Goal: Task Accomplishment & Management: Manage account settings

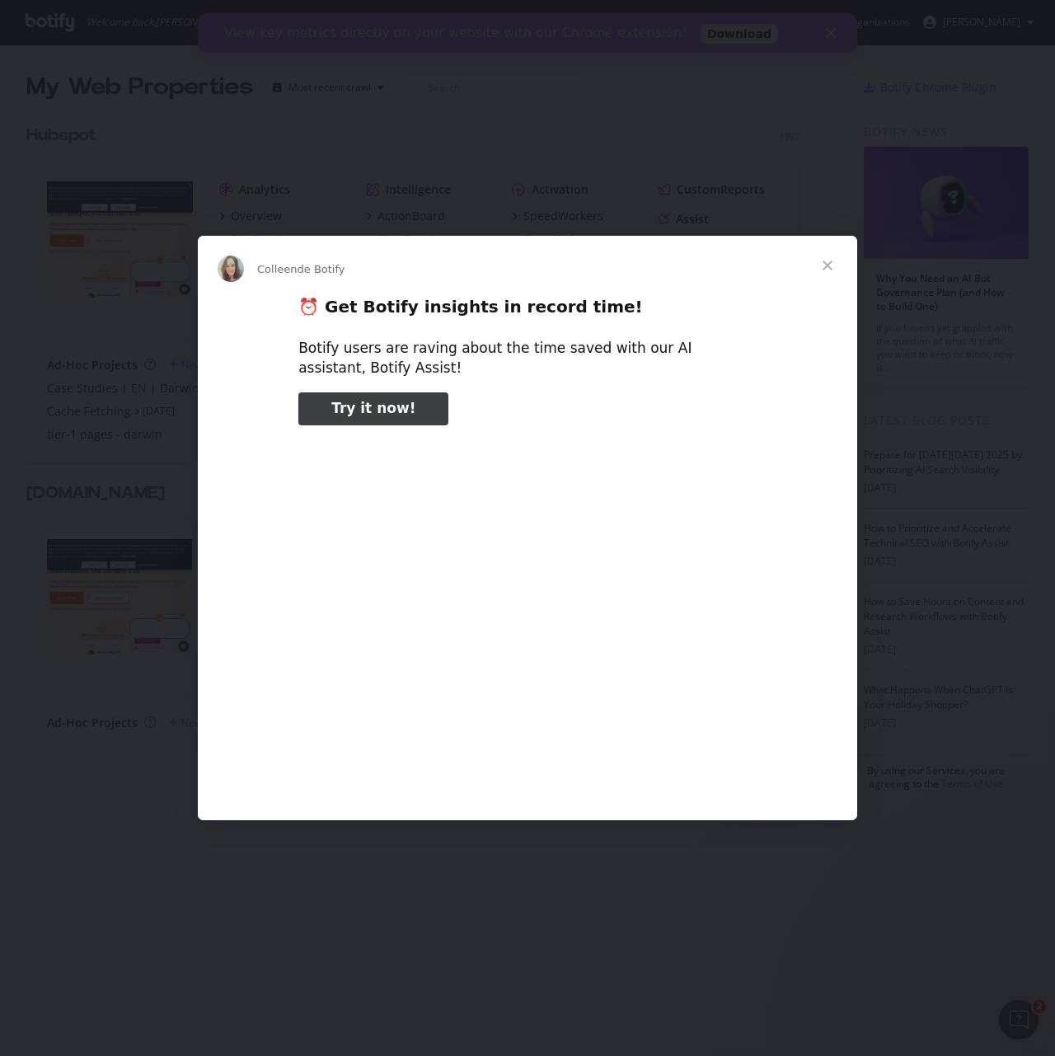
type input "3296666"
click at [76, 382] on div "Intercom Messenger" at bounding box center [527, 528] width 1055 height 1056
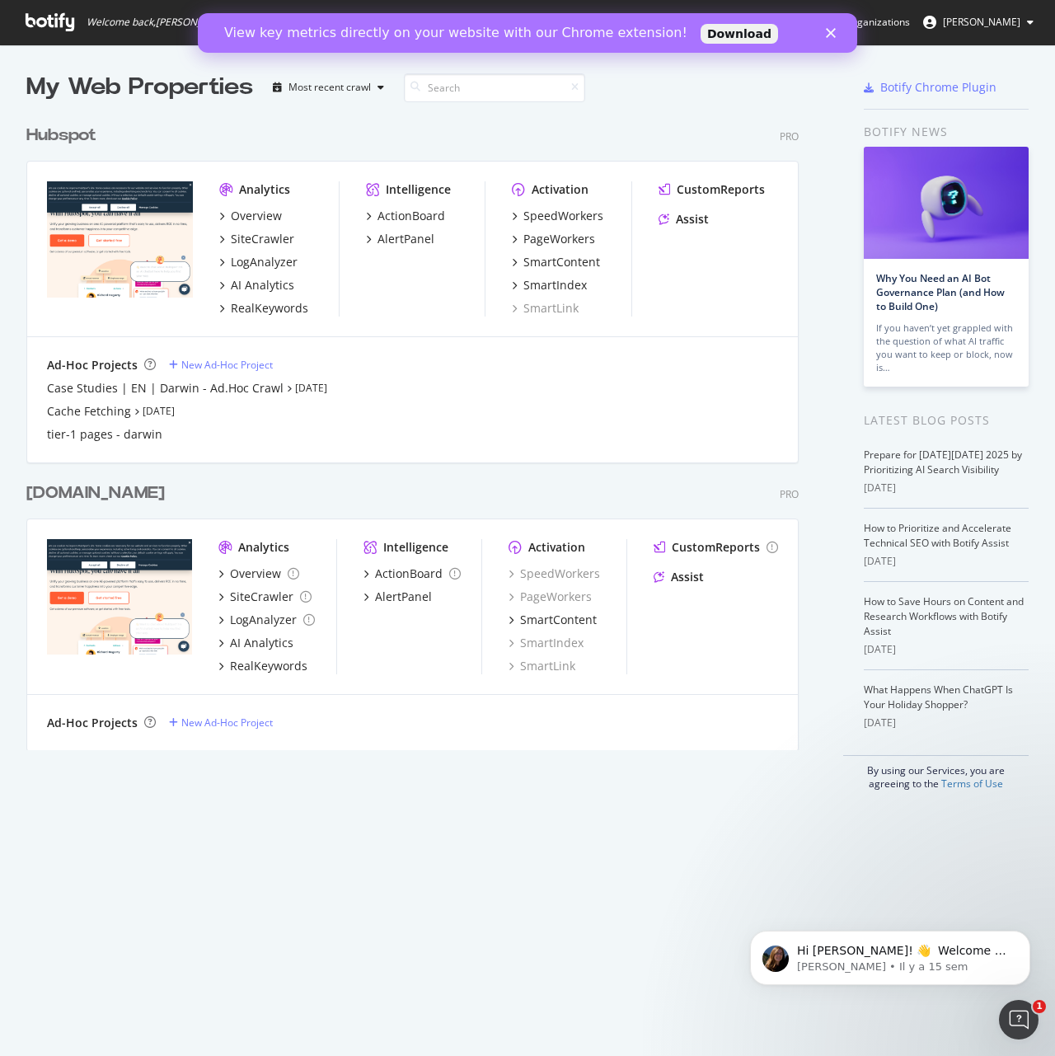
click at [256, 788] on div "My Web Properties Most recent crawl Hubspot Pro Analytics Overview SiteCrawler …" at bounding box center [435, 431] width 818 height 720
click at [35, 133] on div "Hubspot" at bounding box center [61, 136] width 70 height 24
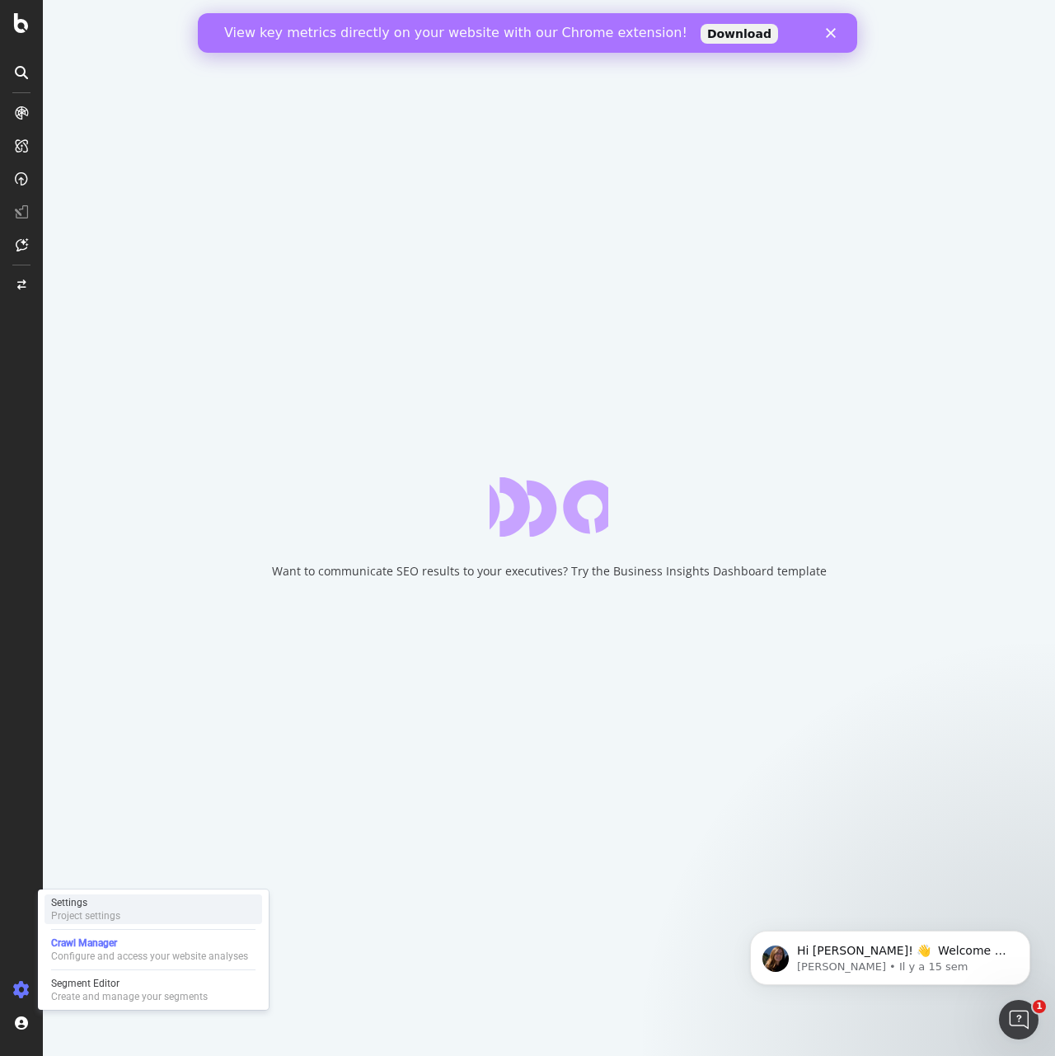
click at [140, 898] on div "Settings Project settings" at bounding box center [154, 910] width 218 height 30
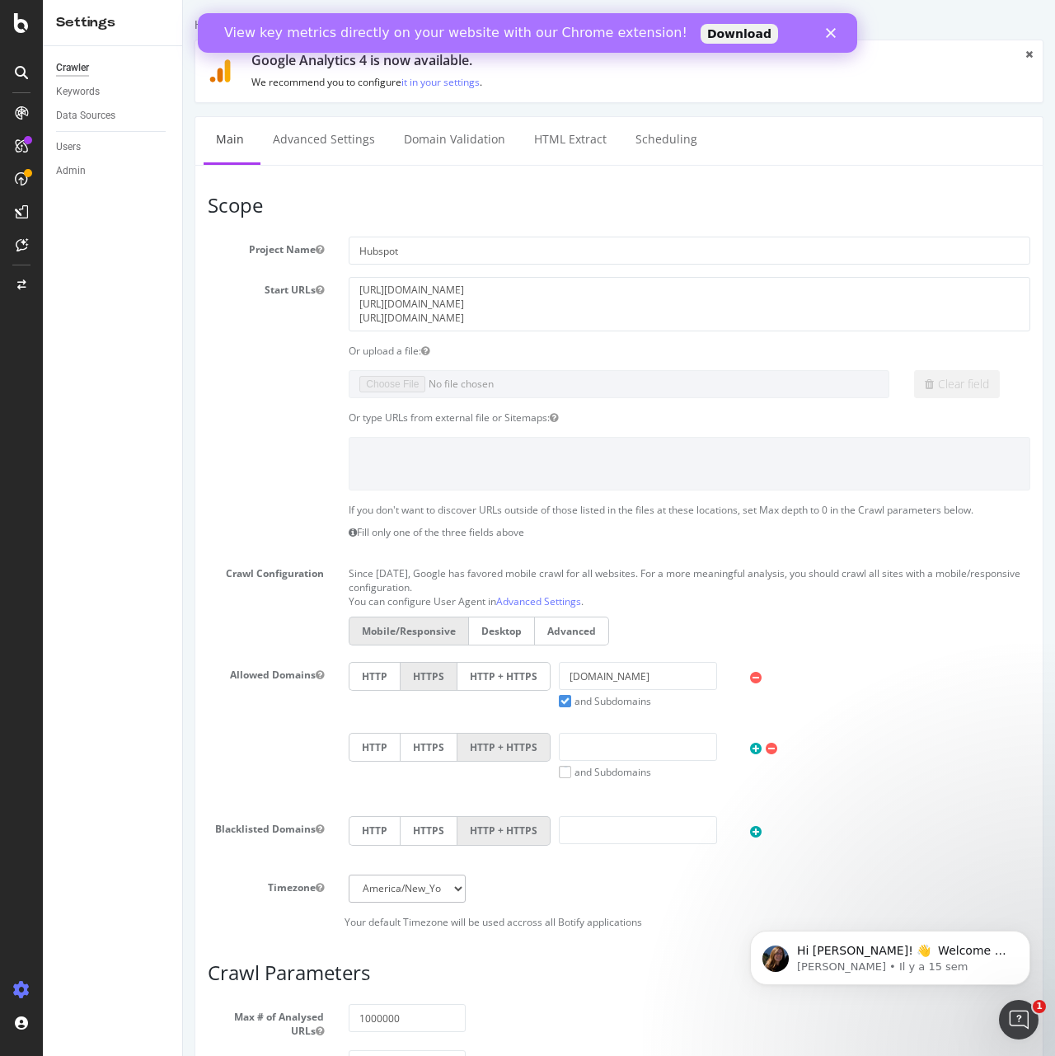
click at [93, 125] on div "Data Sources" at bounding box center [119, 116] width 126 height 24
click at [96, 120] on div "Data Sources" at bounding box center [85, 115] width 59 height 17
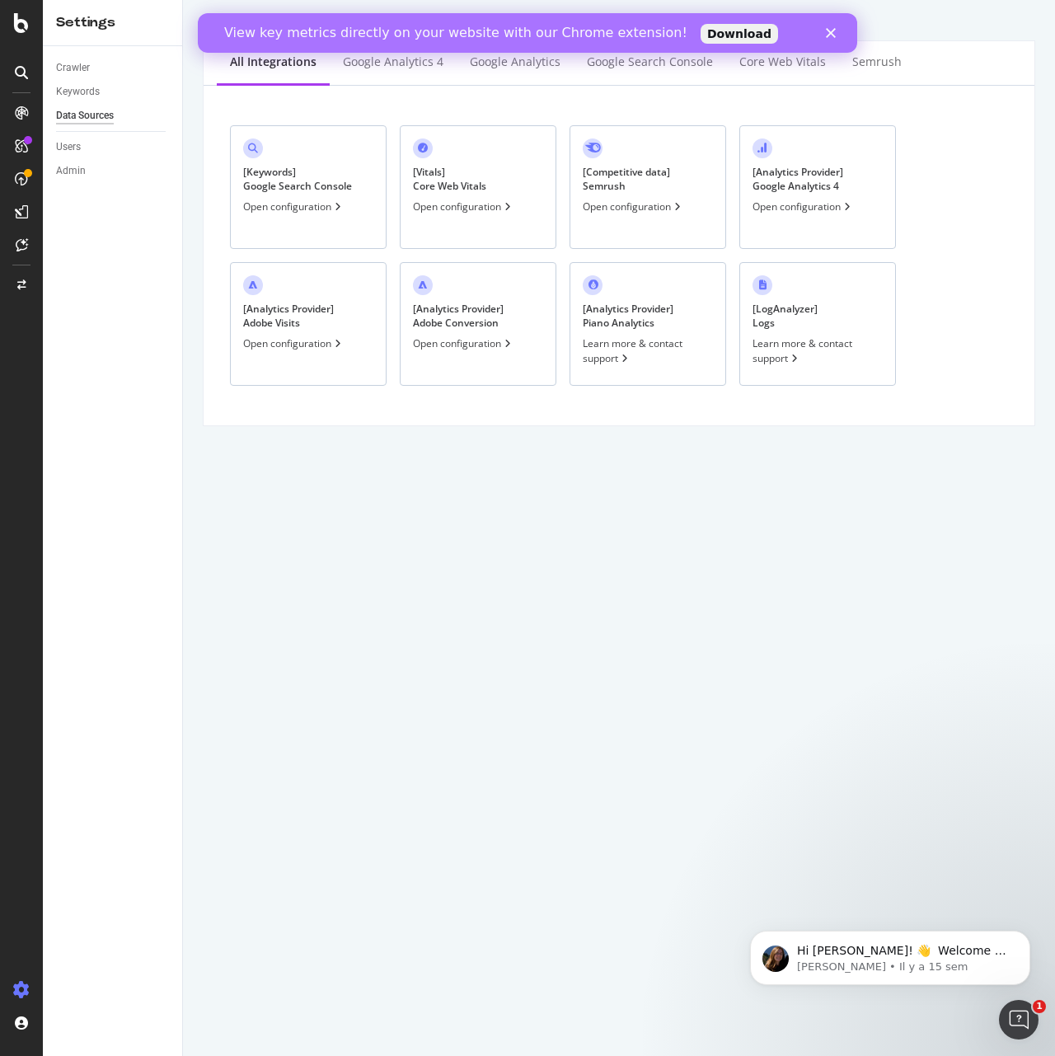
click at [294, 183] on div "[ Keywords ] Google Search Console" at bounding box center [297, 179] width 109 height 28
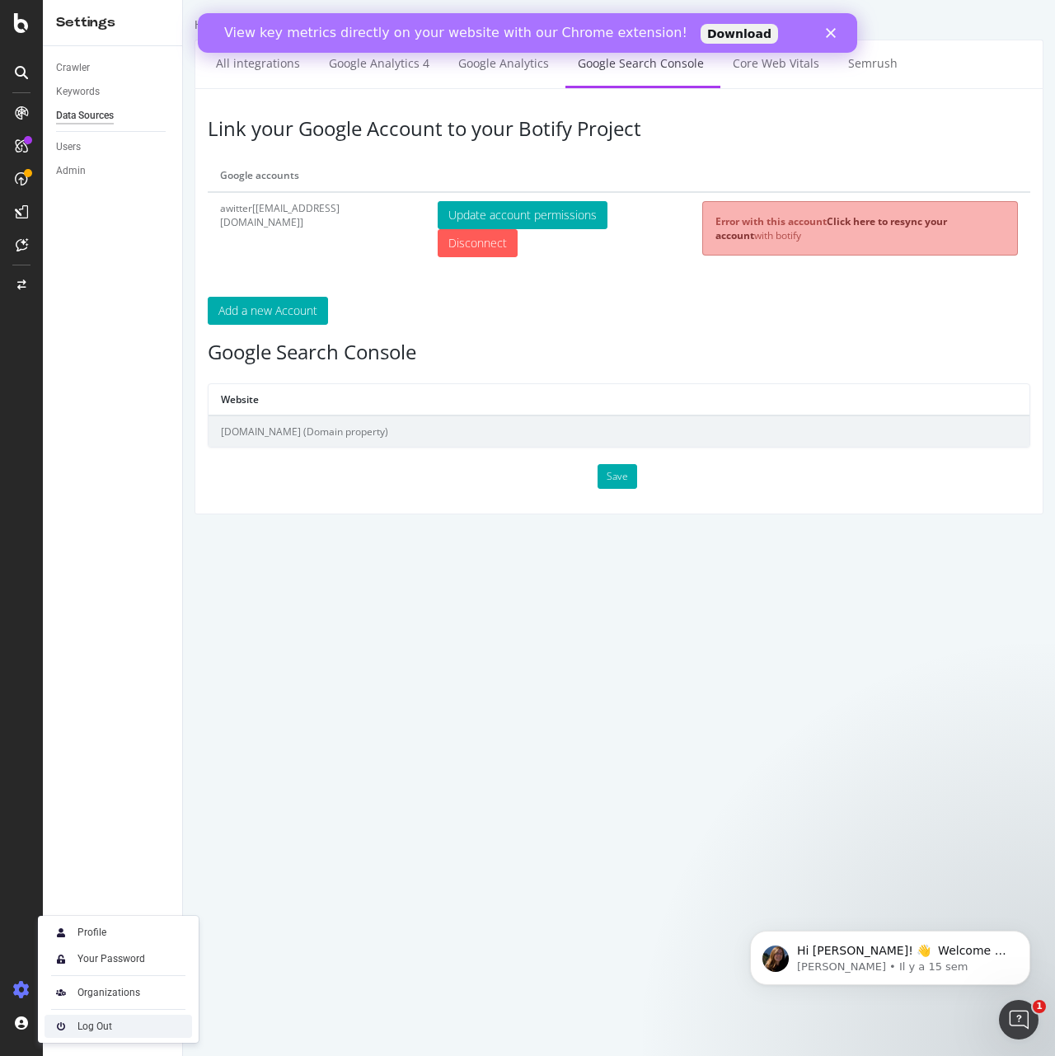
click at [61, 1032] on img at bounding box center [61, 1027] width 20 height 20
